Goal: Task Accomplishment & Management: Use online tool/utility

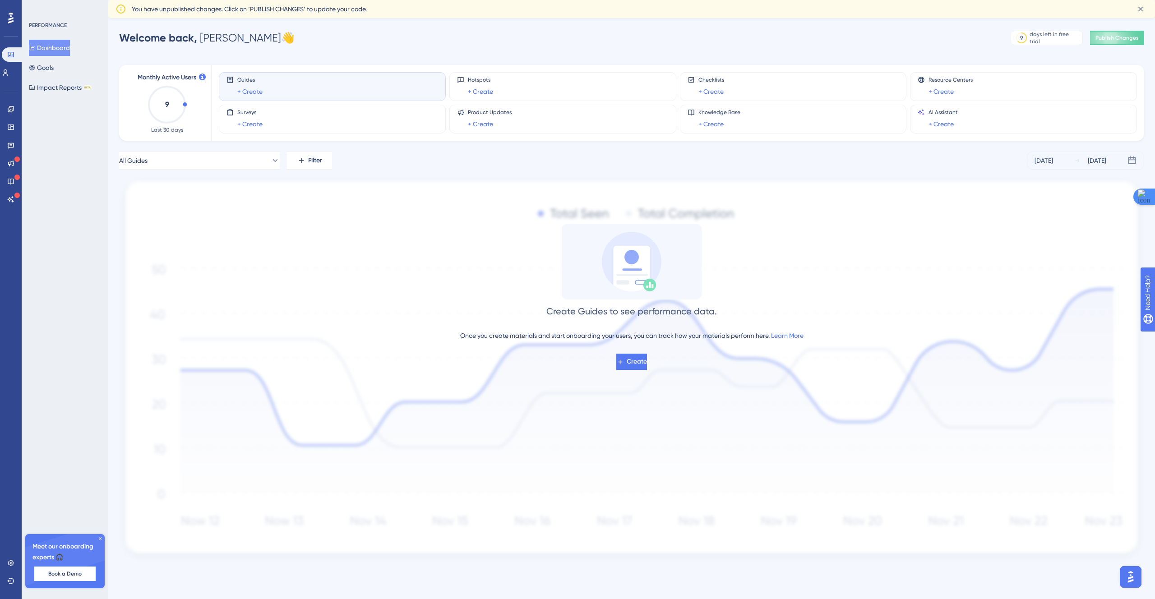
click at [612, 350] on div "Create Guides to see performance data. Once you create materials and start onbo…" at bounding box center [631, 297] width 1025 height 146
click at [616, 355] on button "Create" at bounding box center [631, 362] width 31 height 16
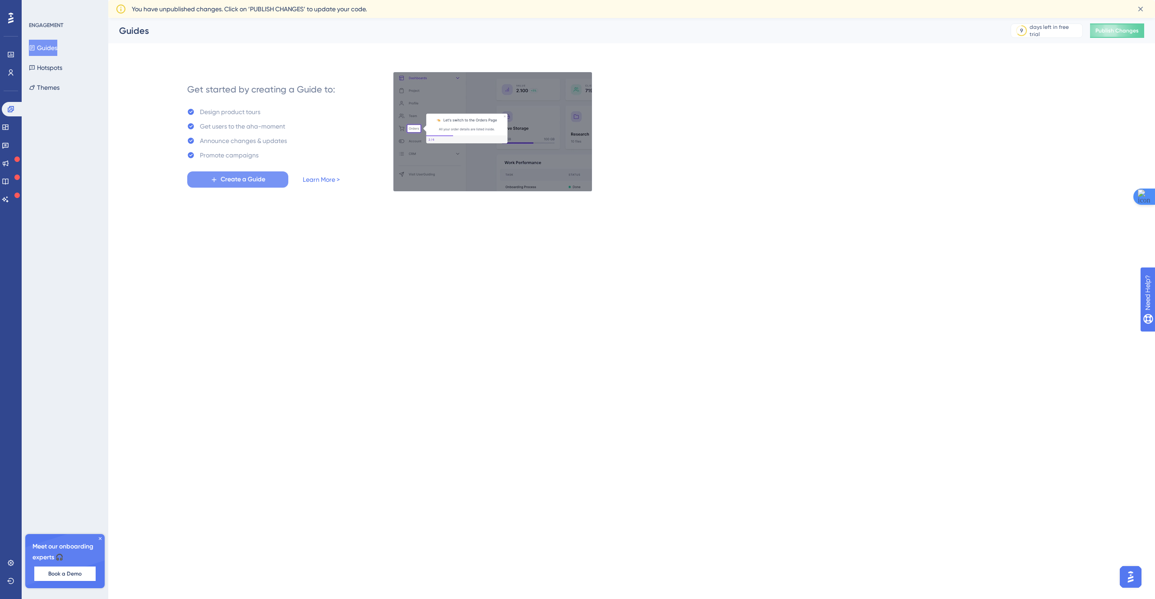
click at [253, 184] on span "Create a Guide" at bounding box center [243, 179] width 45 height 11
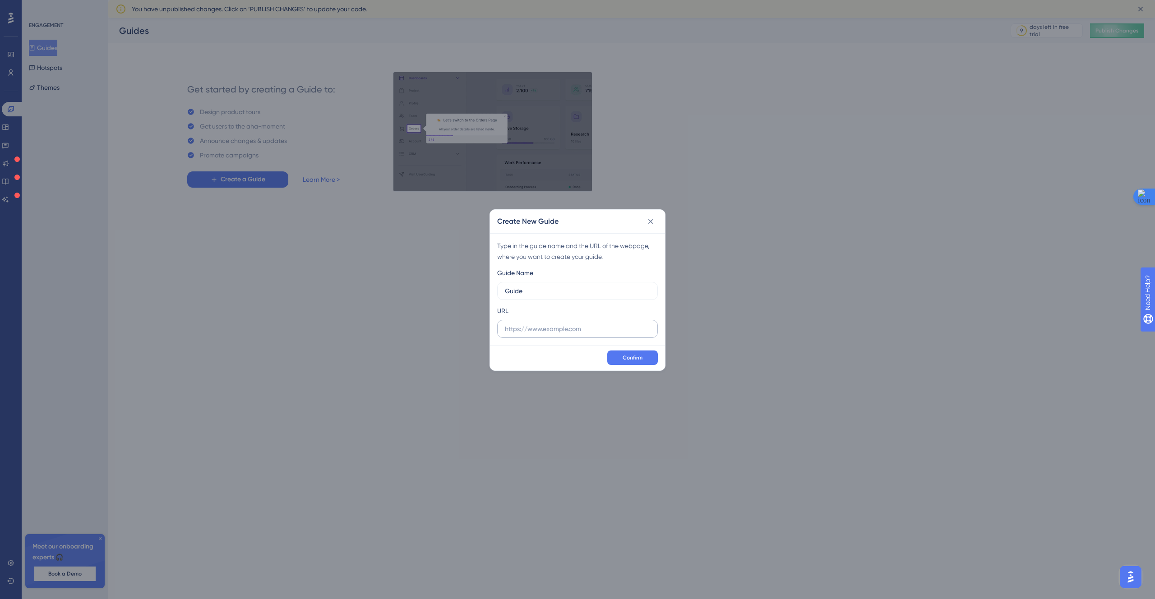
type input "Guide"
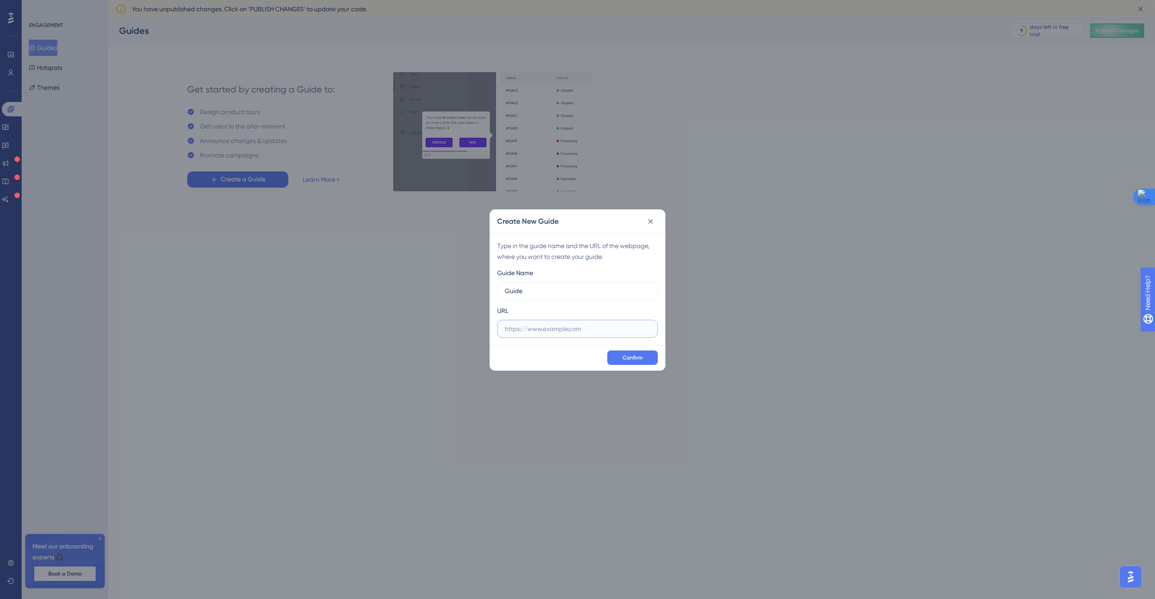
click at [538, 329] on input "text" at bounding box center [577, 329] width 145 height 10
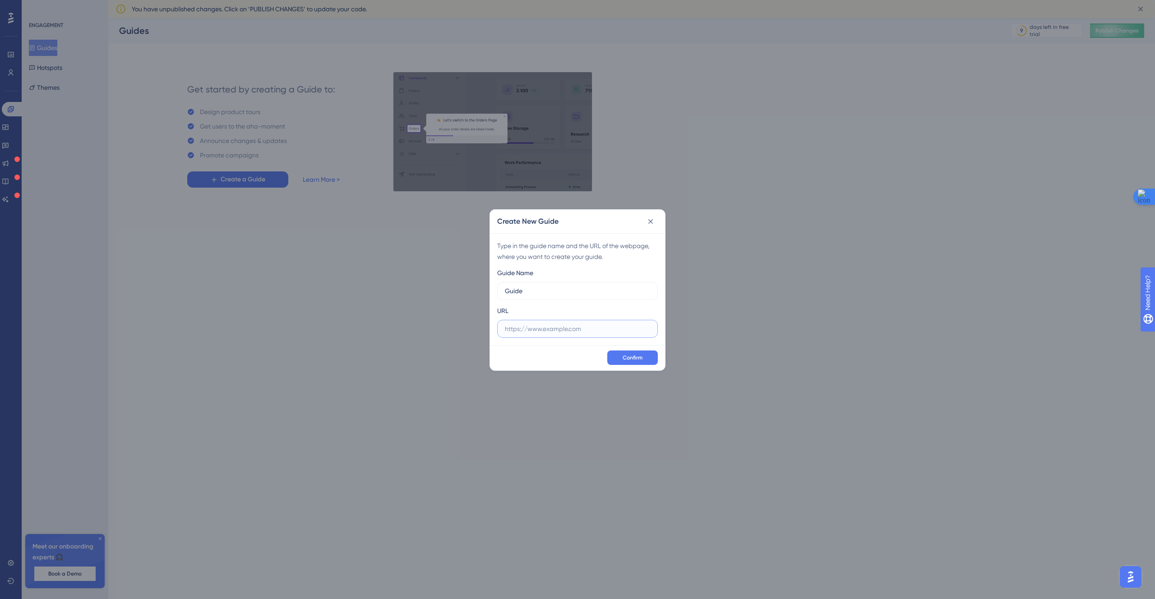
paste input "https://admin.shopify.com/store/vivian-dev-test/apps/abconvert-v2-staging"
type input "https://admin.shopify.com/store/vivian-dev-test/apps/abconvert-v2-staging"
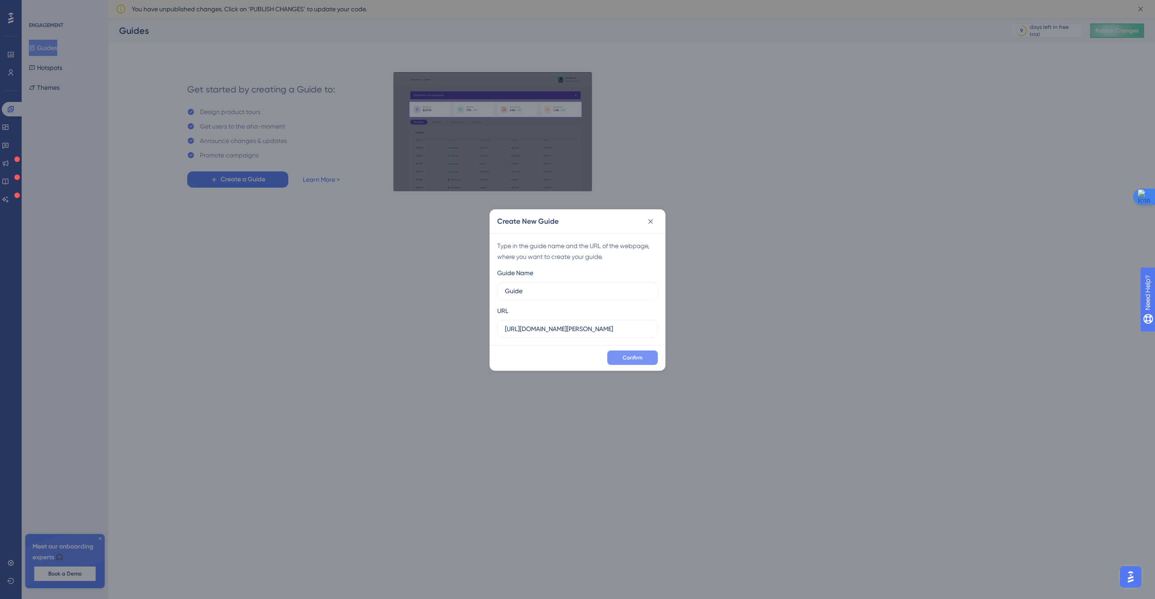
click at [640, 358] on span "Confirm" at bounding box center [633, 357] width 20 height 7
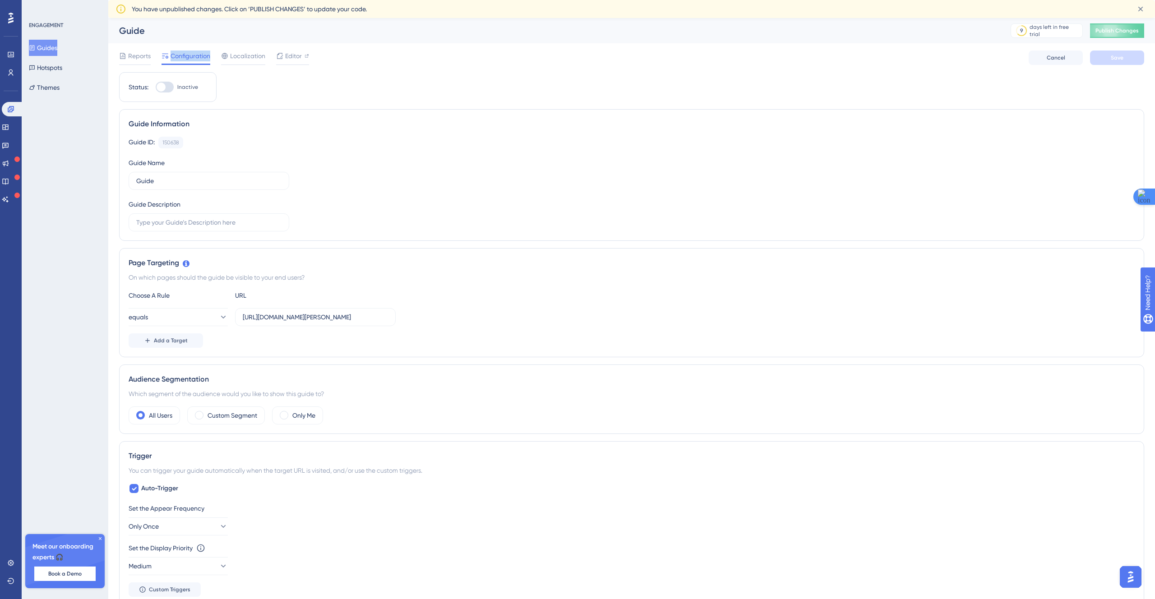
drag, startPoint x: 171, startPoint y: 47, endPoint x: 210, endPoint y: 55, distance: 40.4
click at [210, 55] on div "Reports Configuration Localization Editor Cancel Save" at bounding box center [631, 57] width 1025 height 29
copy span "Configuration"
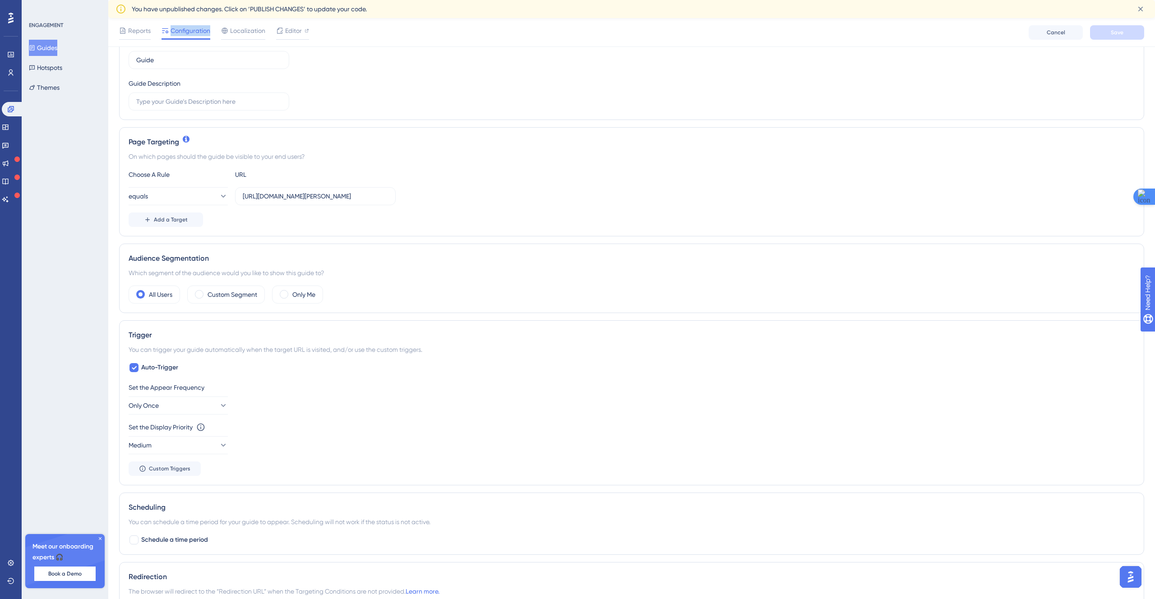
scroll to position [138, 0]
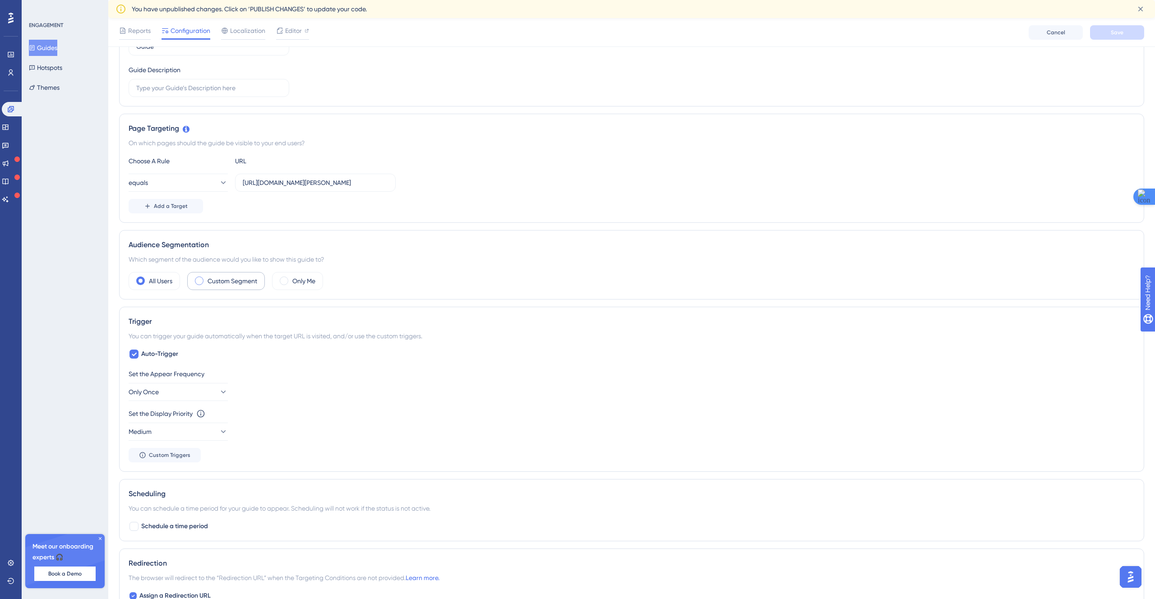
click at [232, 287] on div "Custom Segment" at bounding box center [226, 281] width 78 height 18
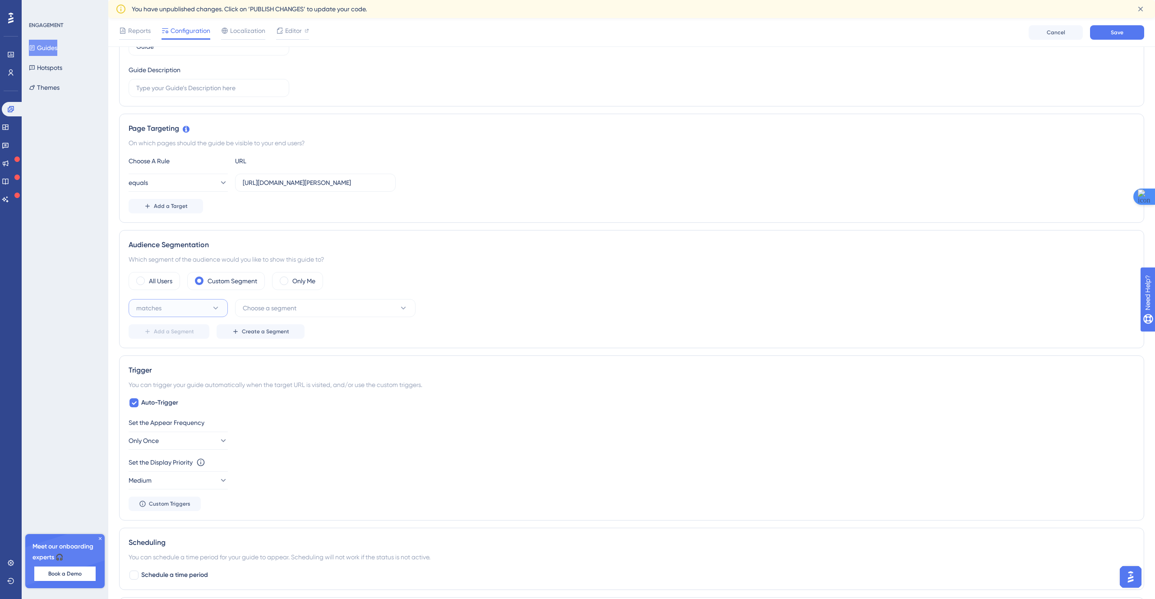
click at [214, 302] on button "matches" at bounding box center [178, 308] width 99 height 18
click at [299, 305] on button "Choose a segment" at bounding box center [325, 308] width 181 height 18
click at [60, 324] on div "ENGAGEMENT Guides Hotspots Themes Meet our onboarding experts 🎧 Book a Demo Upg…" at bounding box center [65, 299] width 87 height 599
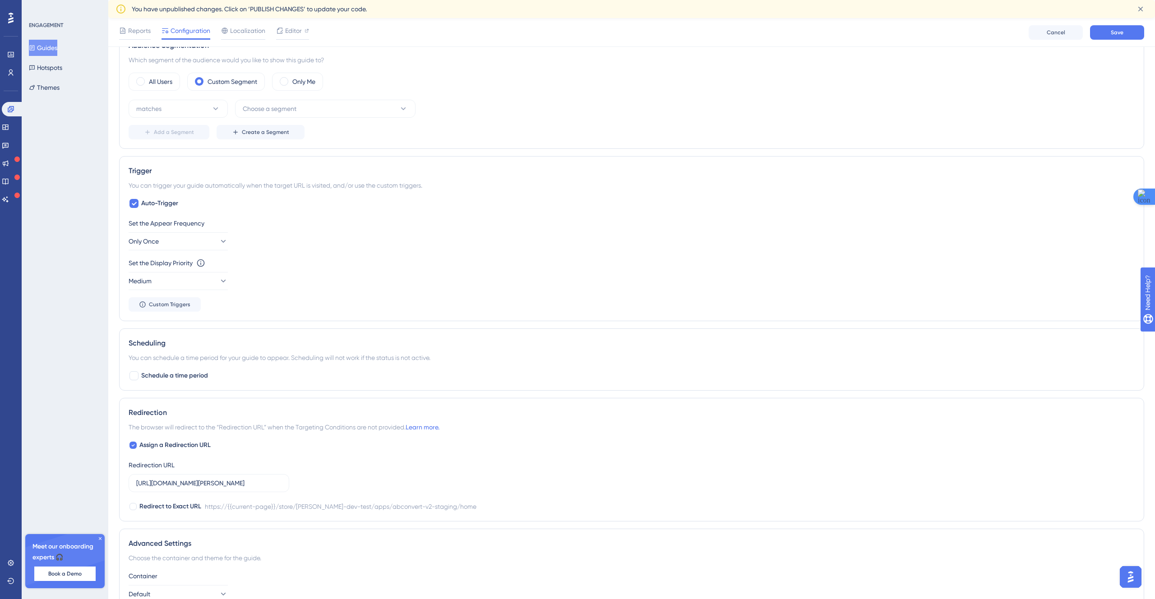
scroll to position [324, 0]
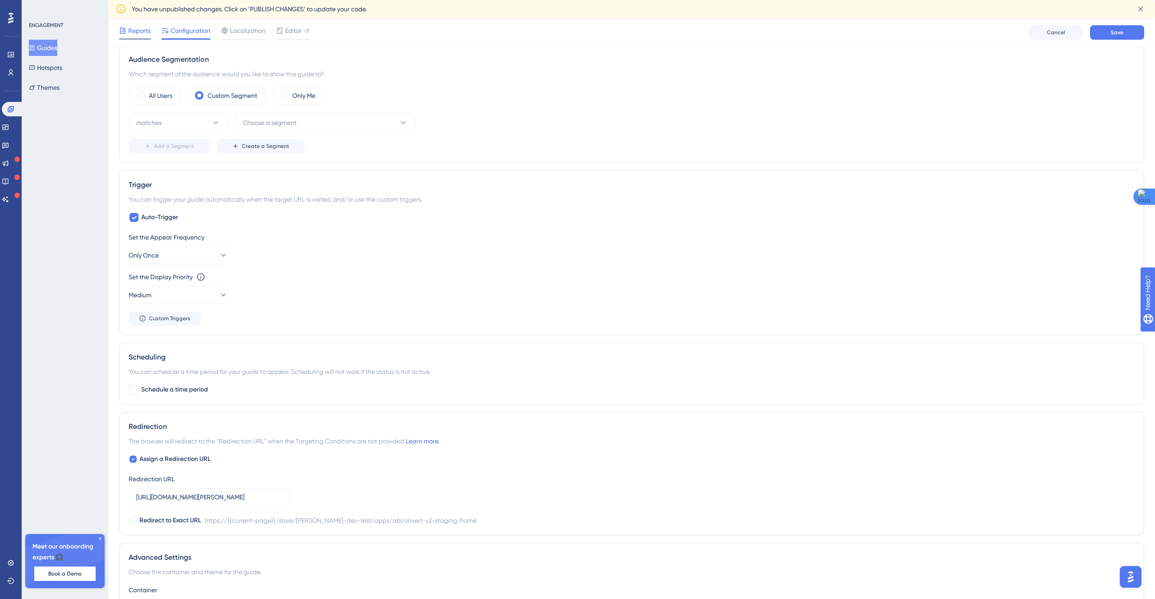
click at [131, 34] on span "Reports" at bounding box center [139, 30] width 23 height 11
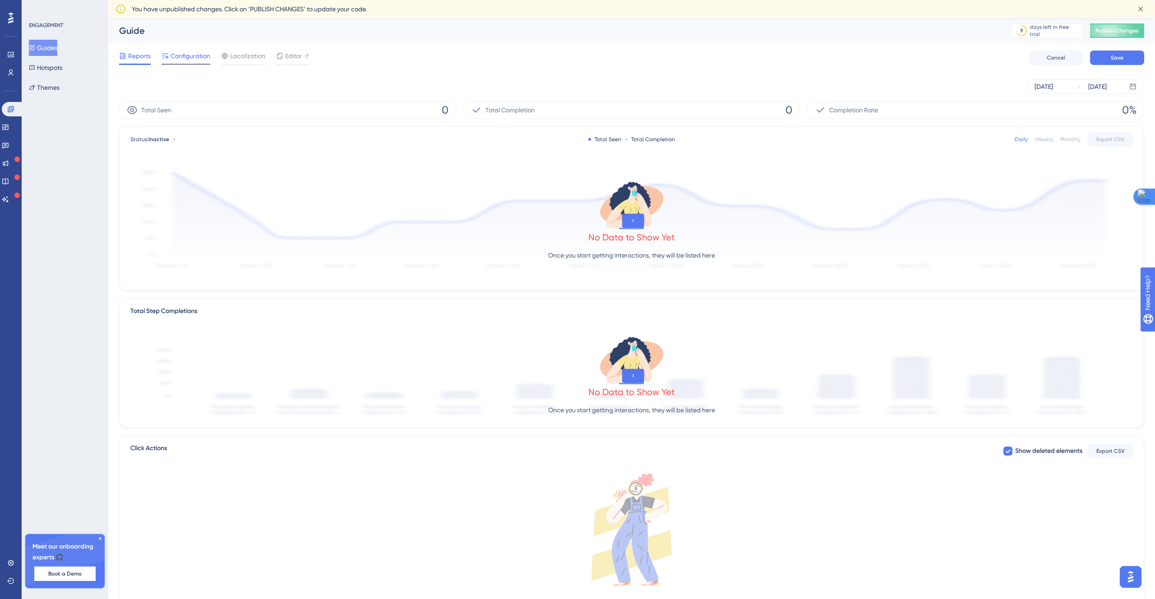
drag, startPoint x: 194, startPoint y: 60, endPoint x: 203, endPoint y: 59, distance: 9.1
click at [195, 61] on span "Configuration" at bounding box center [191, 56] width 40 height 11
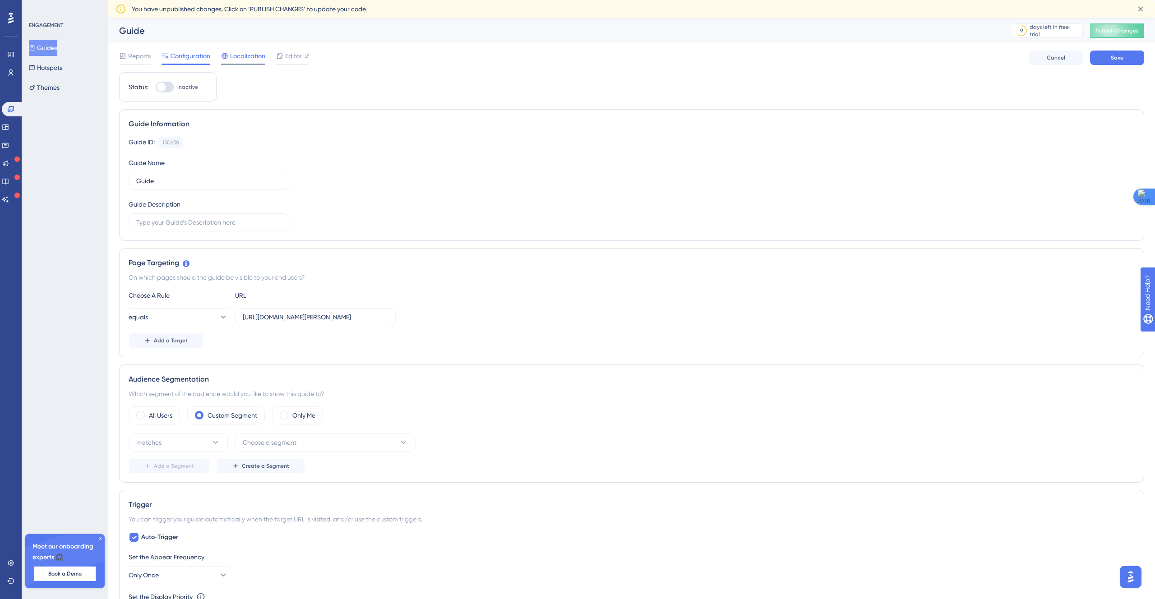
click at [243, 52] on span "Localization" at bounding box center [247, 56] width 35 height 11
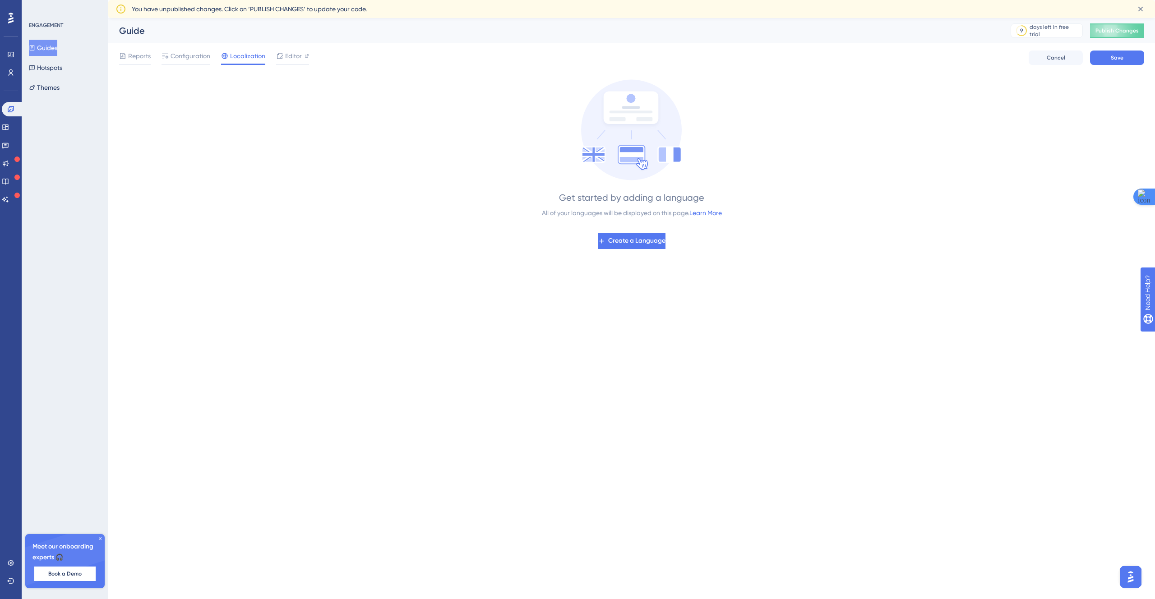
click at [408, 123] on div "Get started by adding a language All of your languages will be displayed on thi…" at bounding box center [631, 164] width 1025 height 170
click at [602, 237] on icon at bounding box center [602, 241] width 8 height 8
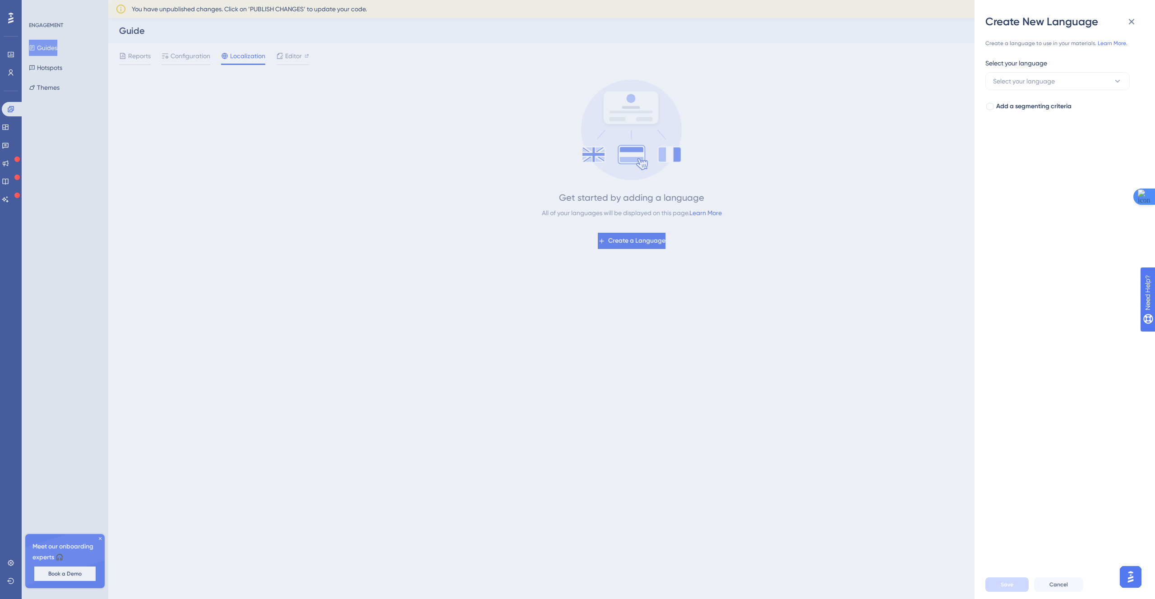
click at [424, 189] on div "Create New Language Create a language to use in your materials. Learn More. Sel…" at bounding box center [577, 299] width 1155 height 599
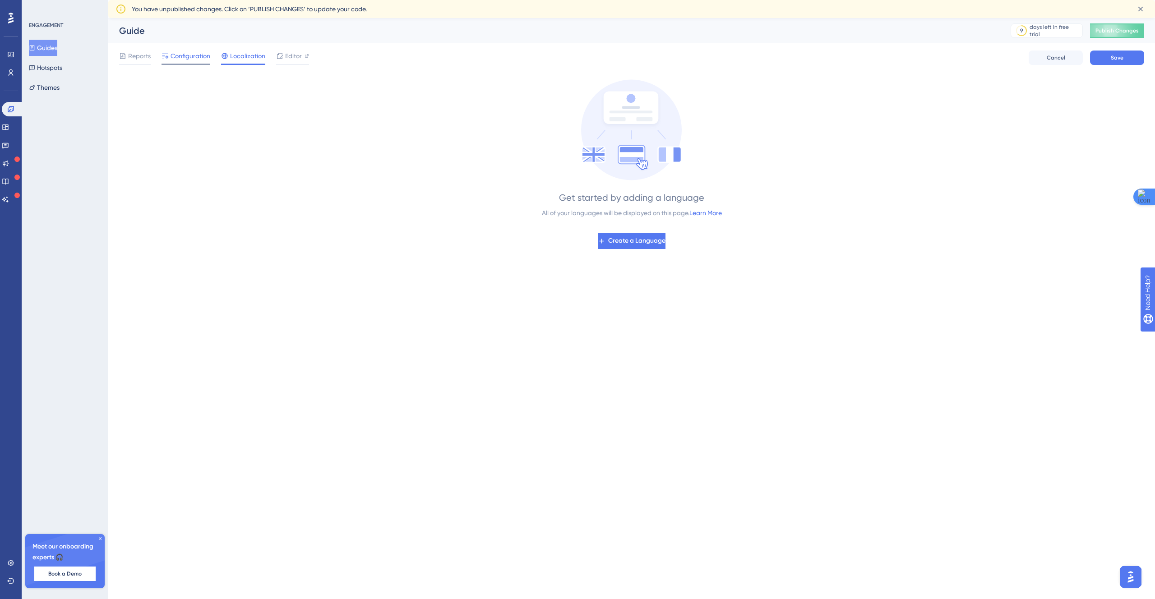
click at [177, 64] on div at bounding box center [186, 64] width 49 height 1
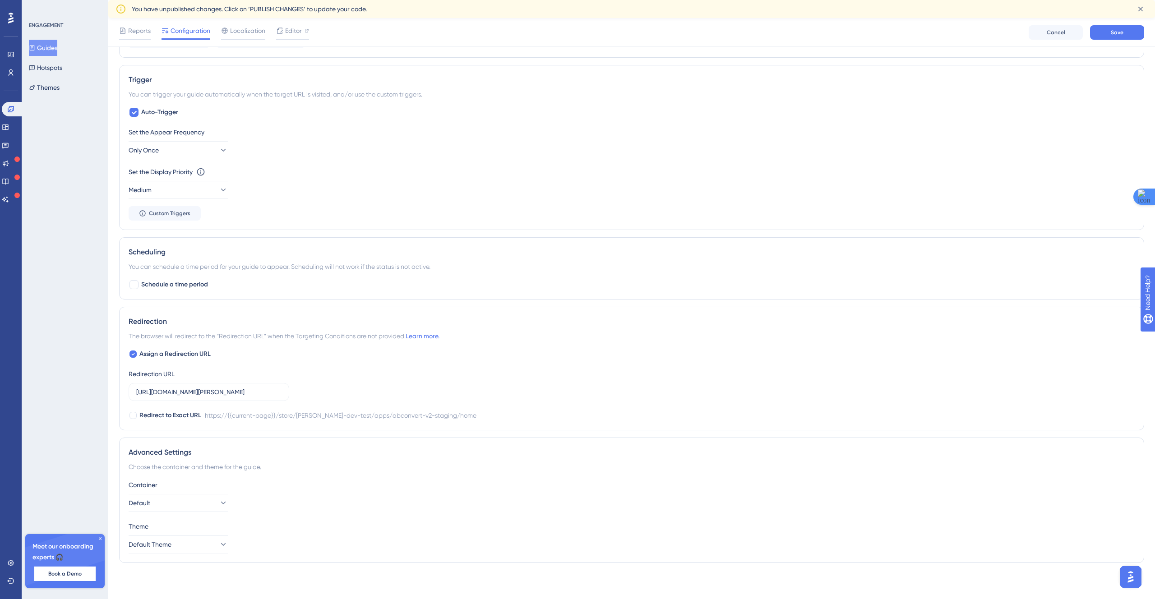
scroll to position [230, 0]
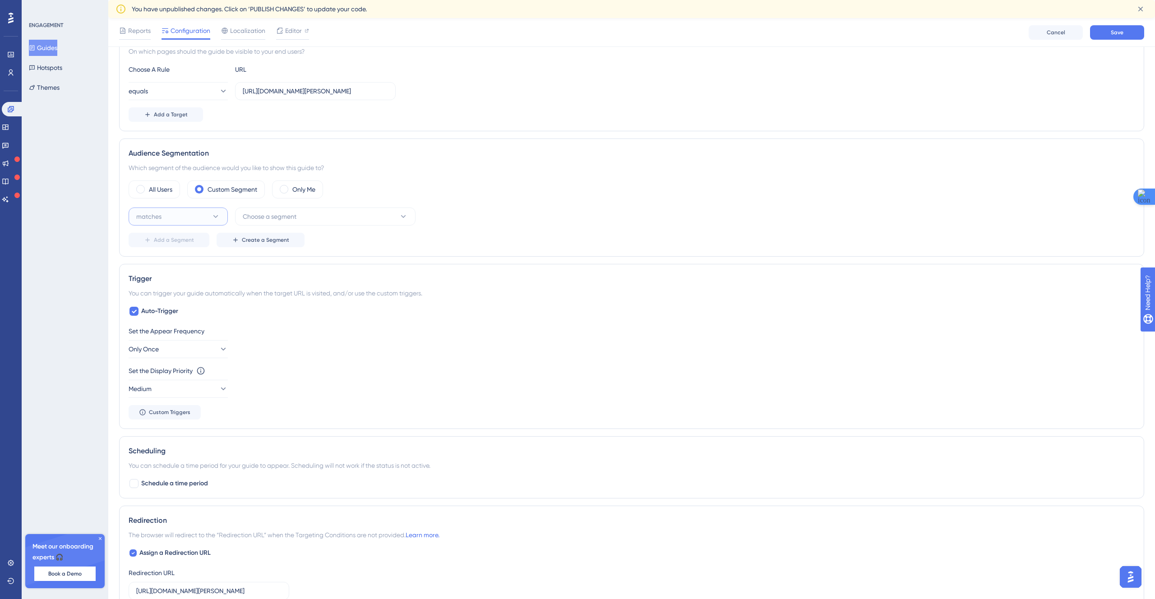
click at [199, 223] on button "matches" at bounding box center [178, 217] width 99 height 18
click at [35, 240] on div "ENGAGEMENT Guides Hotspots Themes Meet our onboarding experts 🎧 Book a Demo Upg…" at bounding box center [65, 299] width 87 height 599
click at [181, 167] on div "Which segment of the audience would you like to show this guide to?" at bounding box center [632, 167] width 1006 height 11
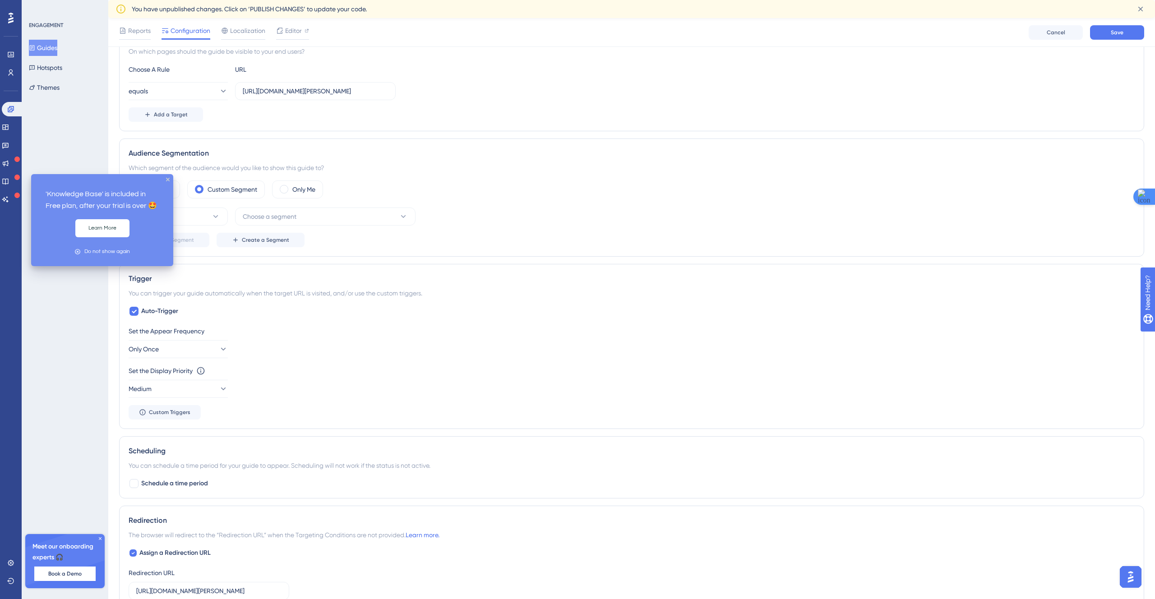
click at [52, 164] on div "ENGAGEMENT Guides Hotspots Themes Meet our onboarding experts 🎧 Book a Demo Upg…" at bounding box center [65, 299] width 87 height 599
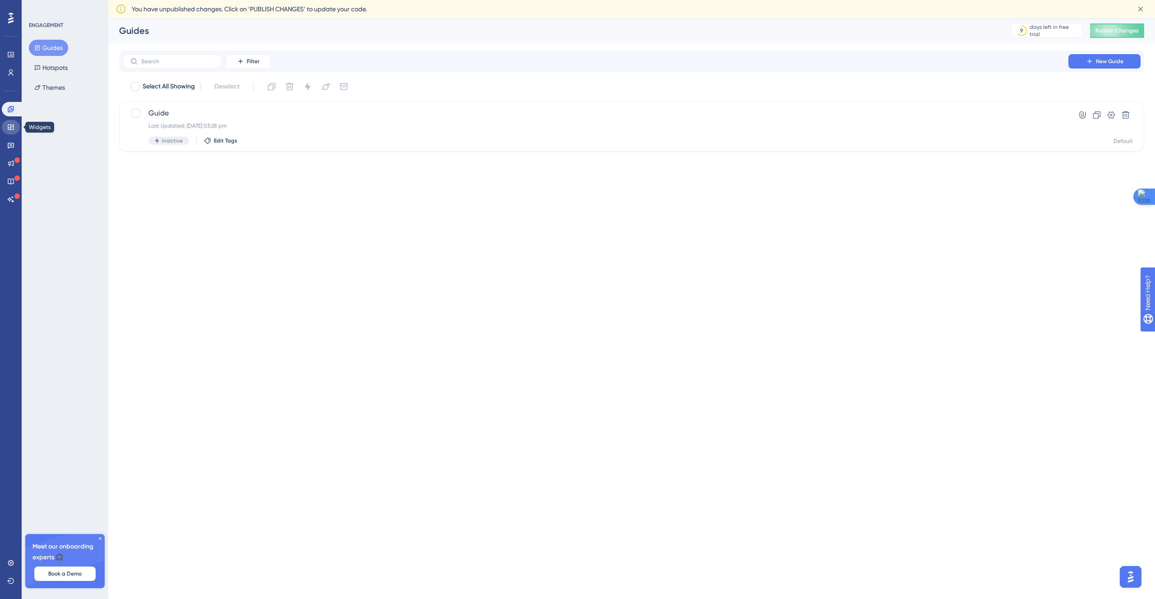
click at [5, 124] on link at bounding box center [11, 127] width 18 height 14
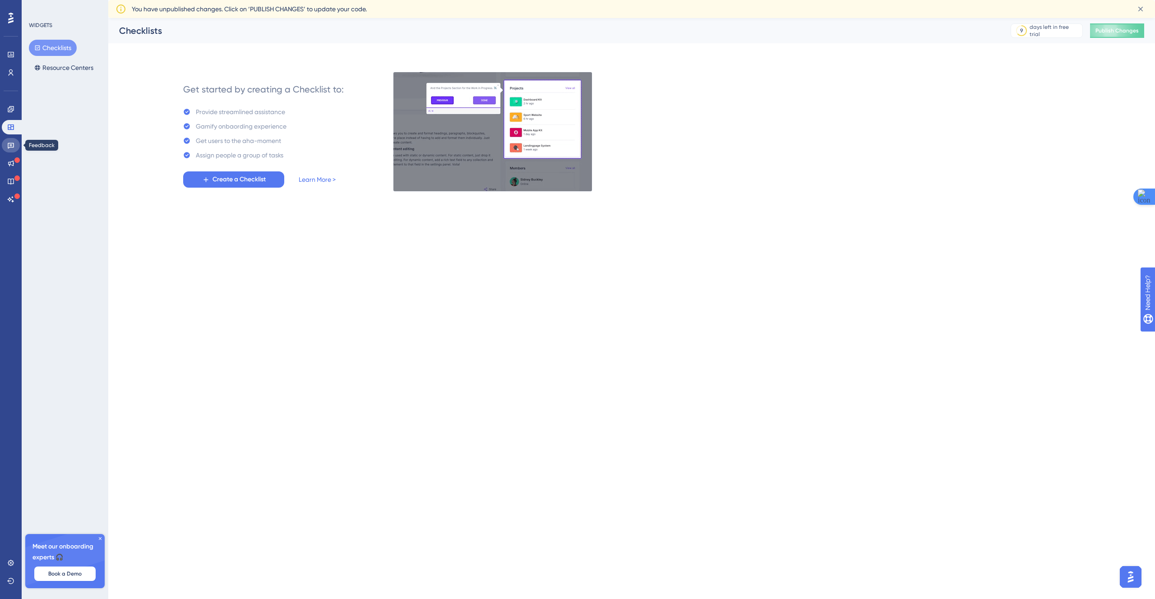
click at [15, 144] on link at bounding box center [11, 145] width 18 height 14
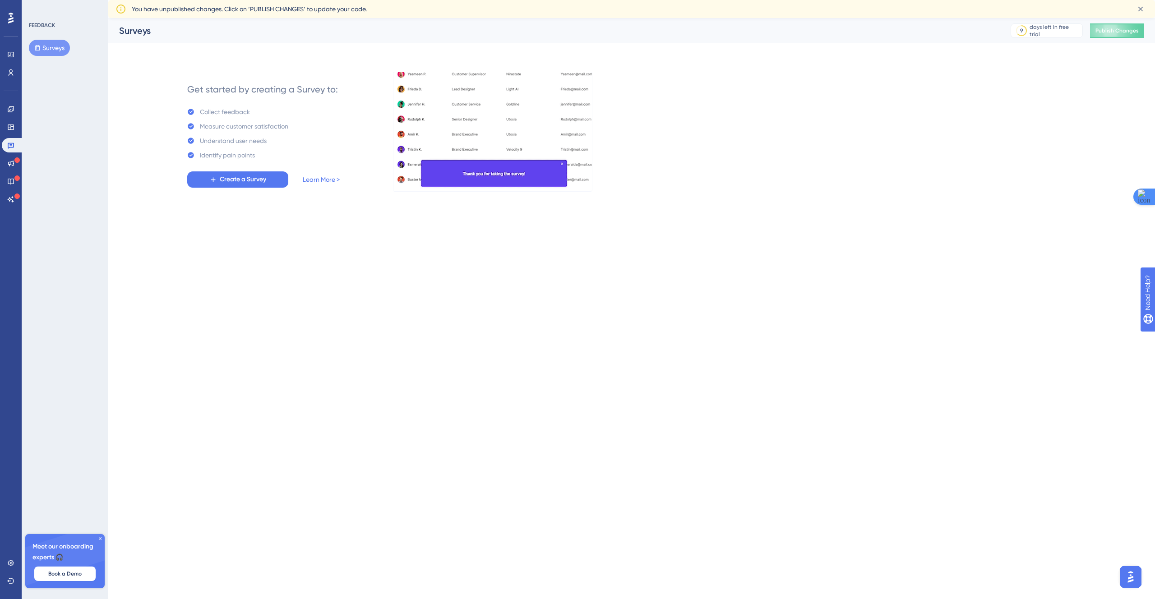
click at [394, 0] on html "Performance Users Engagement Widgets Feedback Product Updates Knowledge Base AI…" at bounding box center [577, 0] width 1155 height 0
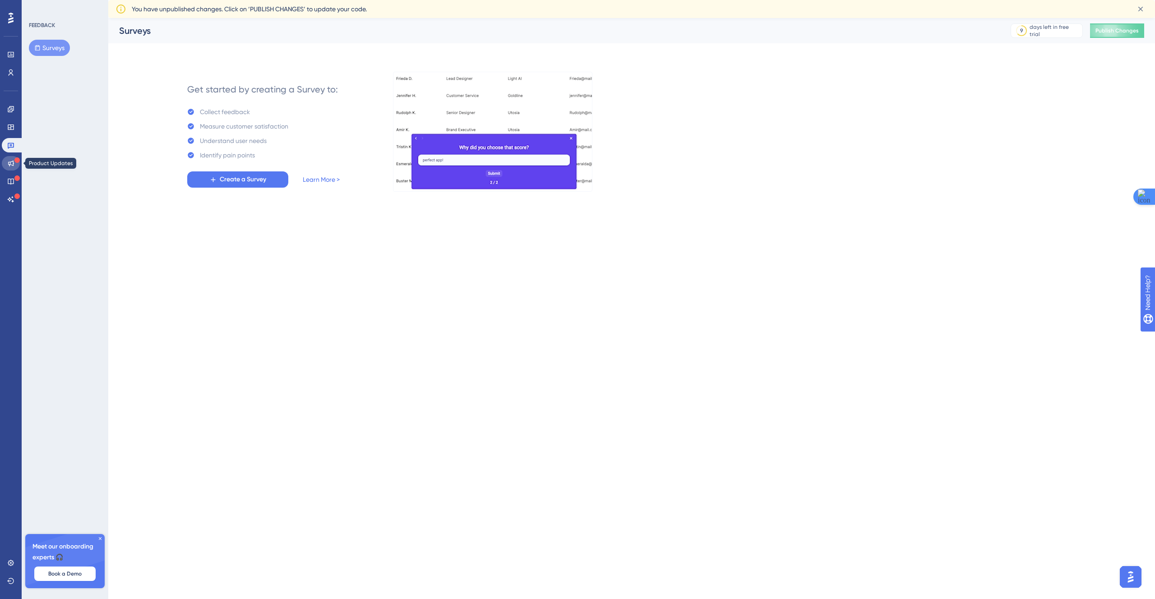
click at [5, 160] on link at bounding box center [11, 163] width 18 height 14
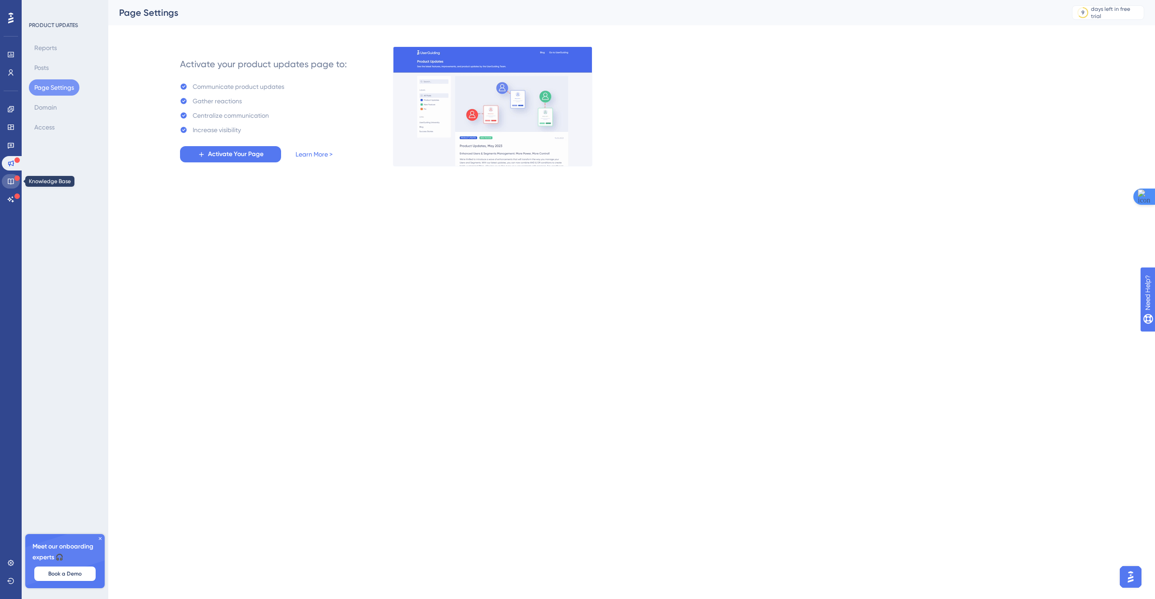
click at [13, 178] on icon at bounding box center [10, 181] width 7 height 7
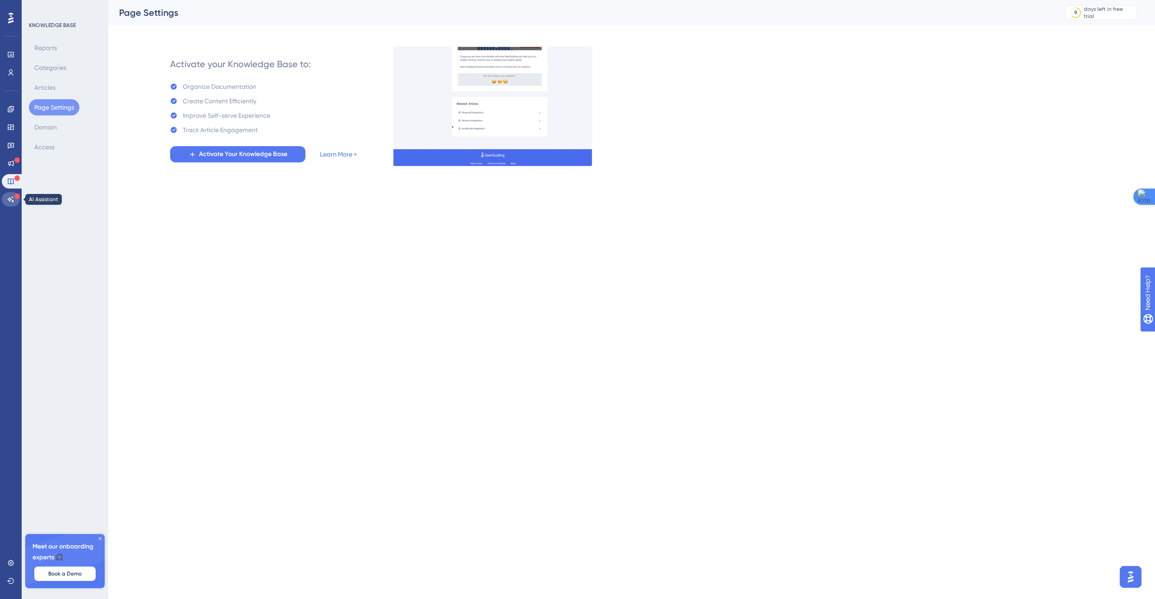
click at [14, 192] on link at bounding box center [11, 199] width 18 height 14
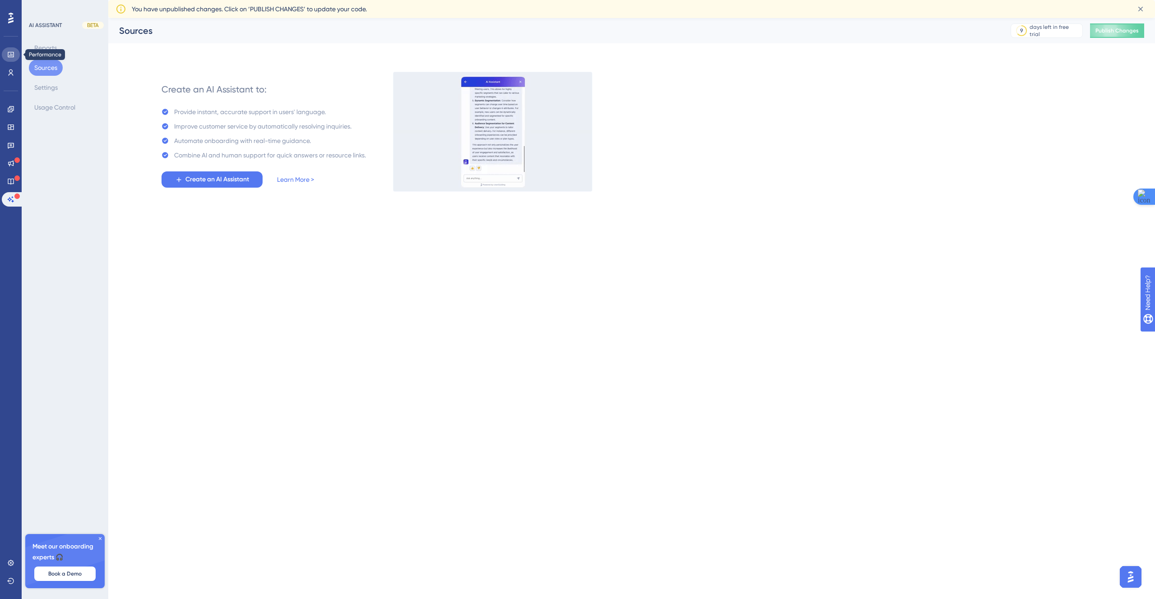
click at [7, 57] on icon at bounding box center [10, 54] width 7 height 7
